Goal: Task Accomplishment & Management: Manage account settings

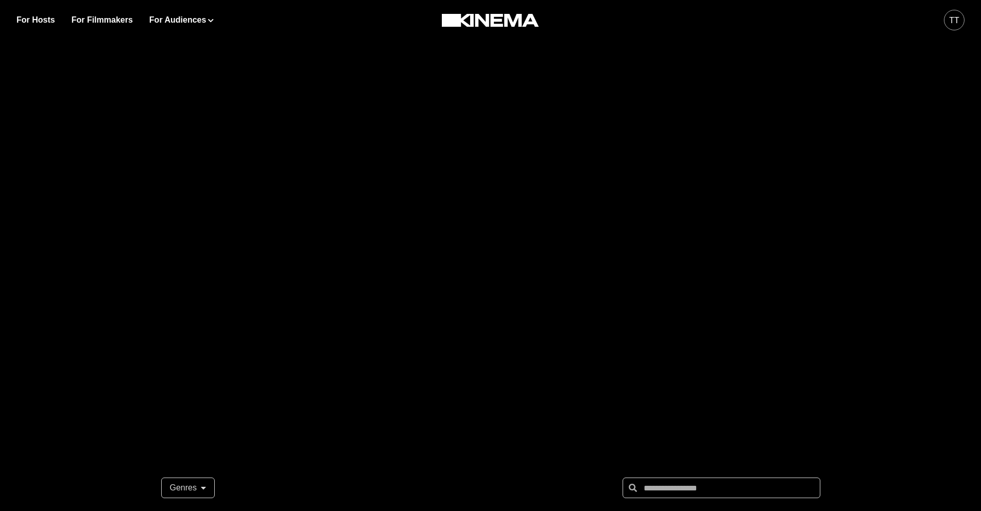
click at [953, 25] on div "TT" at bounding box center [954, 20] width 10 height 12
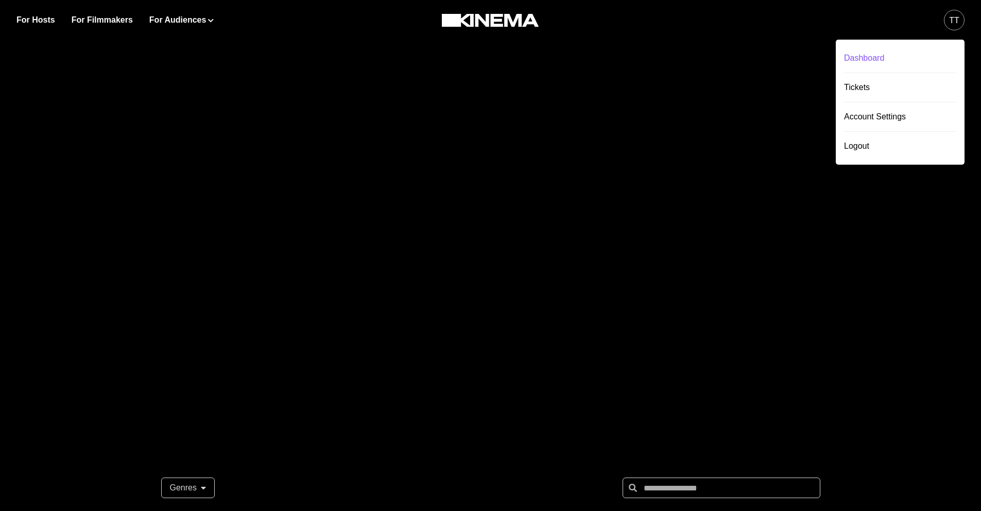
click at [880, 60] on div "Dashboard" at bounding box center [900, 58] width 112 height 29
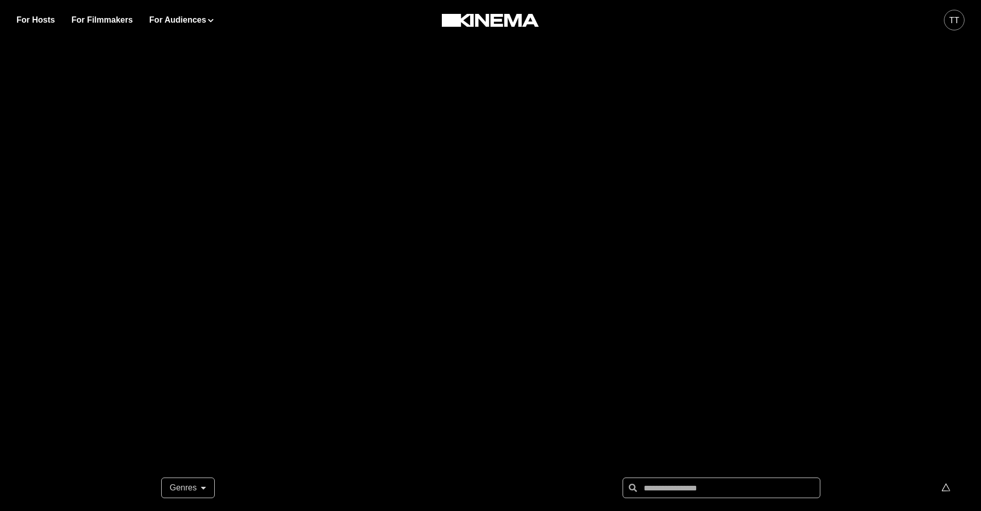
click at [954, 23] on div "TT" at bounding box center [954, 20] width 10 height 12
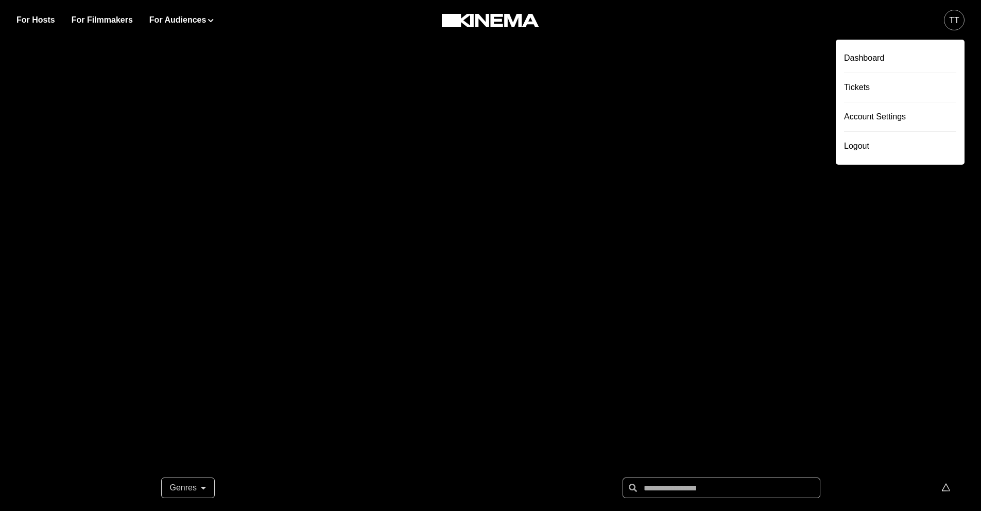
drag, startPoint x: 749, startPoint y: 103, endPoint x: 773, endPoint y: 24, distance: 82.1
click at [753, 96] on div at bounding box center [490, 206] width 981 height 412
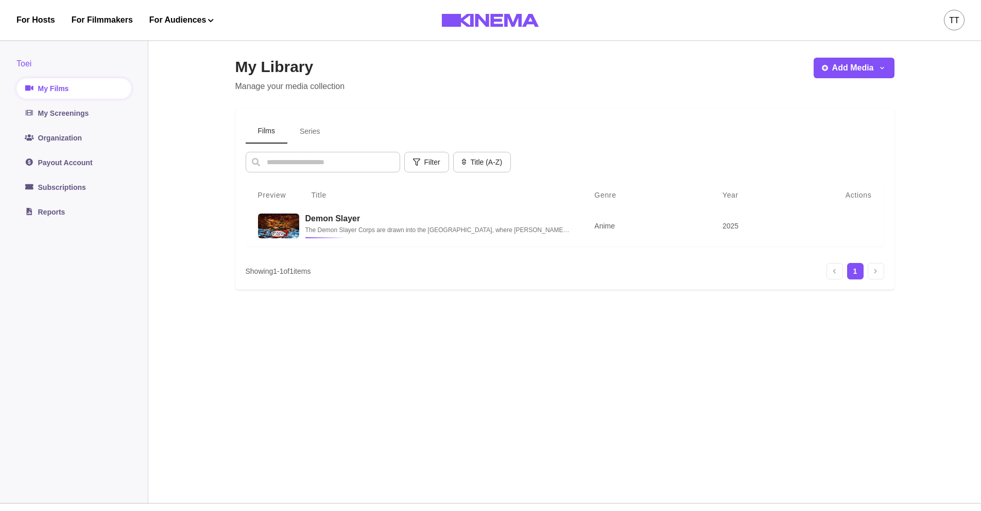
click at [950, 25] on div "TT" at bounding box center [954, 20] width 10 height 12
click at [874, 139] on div "Logout" at bounding box center [900, 146] width 112 height 29
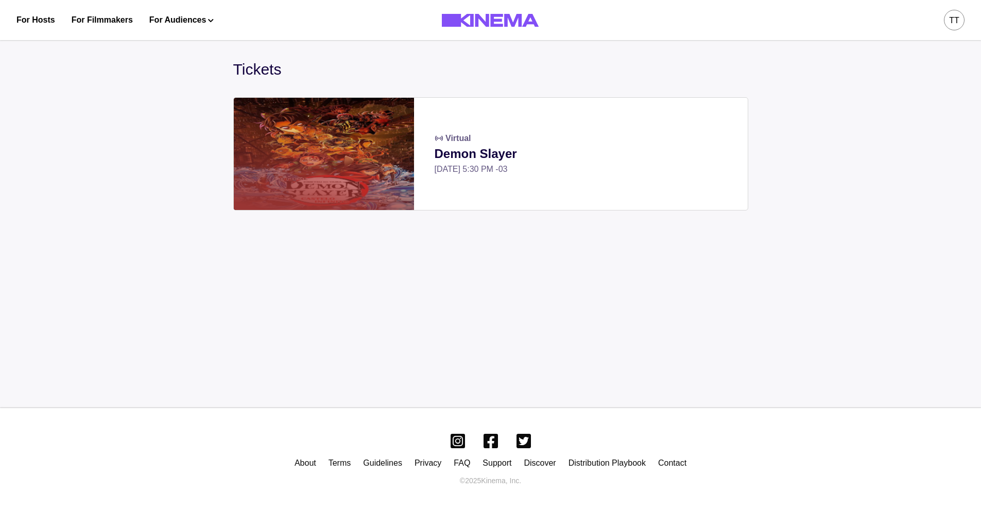
click at [633, 136] on div "Virtual" at bounding box center [580, 138] width 292 height 12
click at [459, 147] on link "Demon Slayer" at bounding box center [580, 154] width 292 height 19
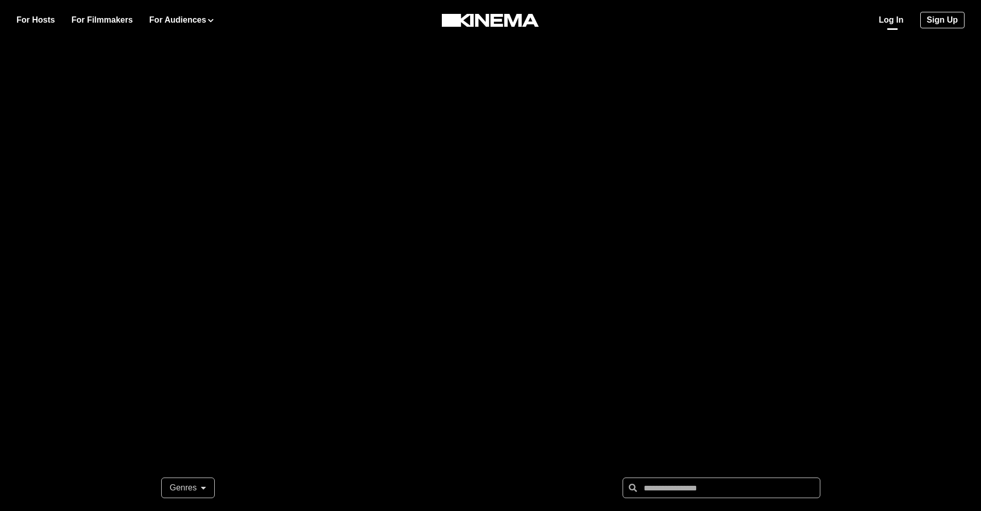
click at [899, 19] on link "Log In" at bounding box center [891, 20] width 25 height 12
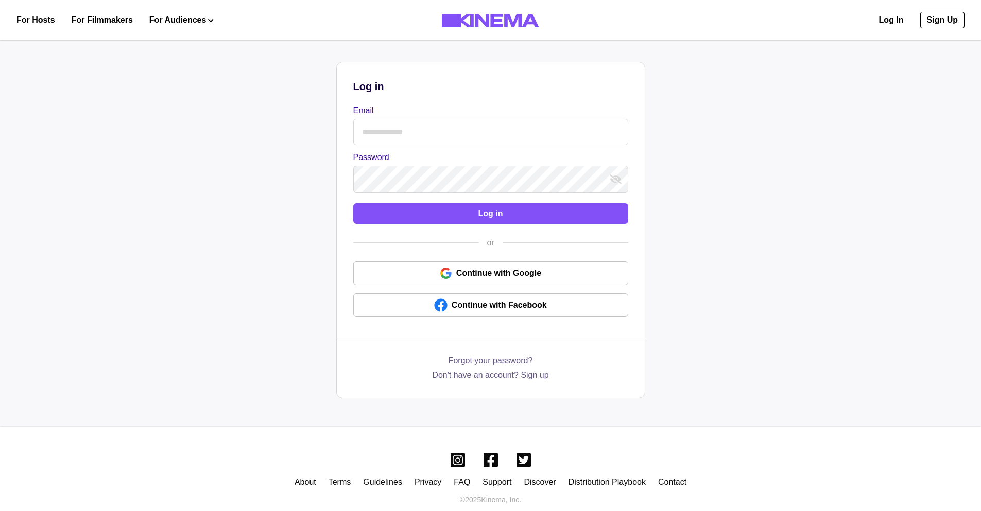
click at [463, 131] on input "Email" at bounding box center [490, 132] width 275 height 26
type input "**********"
click at [353, 203] on button "Log in" at bounding box center [490, 213] width 275 height 21
